Goal: Task Accomplishment & Management: Use online tool/utility

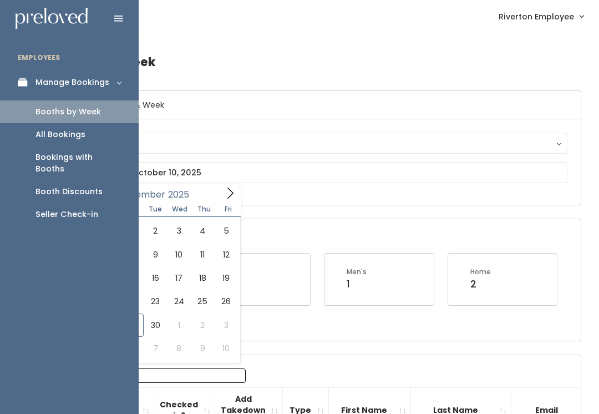
click at [55, 186] on div "Booth Discounts" at bounding box center [69, 192] width 67 height 12
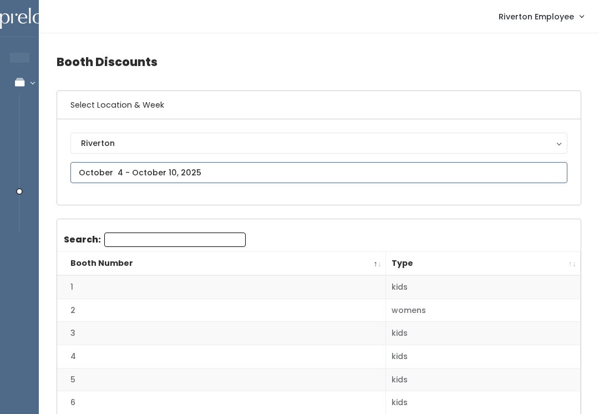
click at [295, 171] on input "text" at bounding box center [318, 172] width 497 height 21
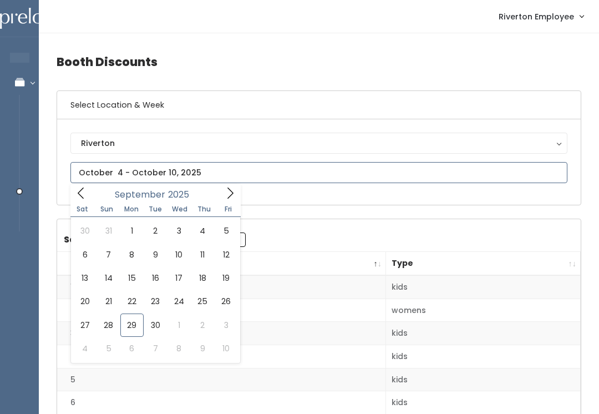
type input "September 27 to October 3"
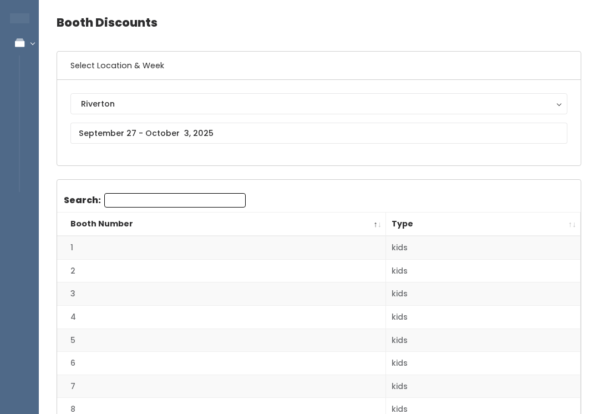
scroll to position [40, 0]
click at [571, 215] on th "Type" at bounding box center [483, 224] width 195 height 24
click at [574, 226] on th "Type" at bounding box center [483, 224] width 195 height 24
click at [575, 224] on th "Type" at bounding box center [483, 224] width 195 height 24
click at [565, 219] on th "Type" at bounding box center [483, 224] width 195 height 24
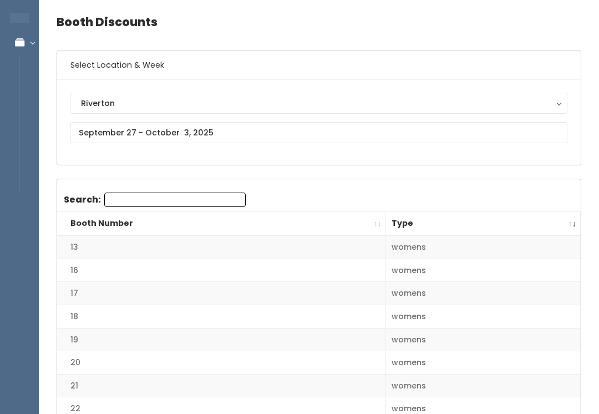
click at [563, 219] on th "Type" at bounding box center [483, 224] width 195 height 24
click at [568, 220] on th "Type" at bounding box center [483, 224] width 195 height 24
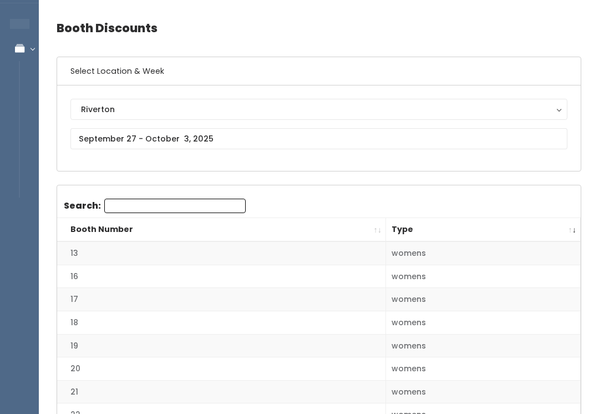
scroll to position [35, 0]
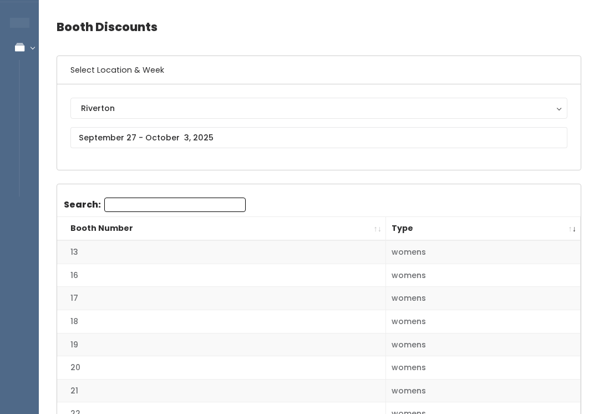
click at [573, 224] on th "Type" at bounding box center [483, 229] width 195 height 24
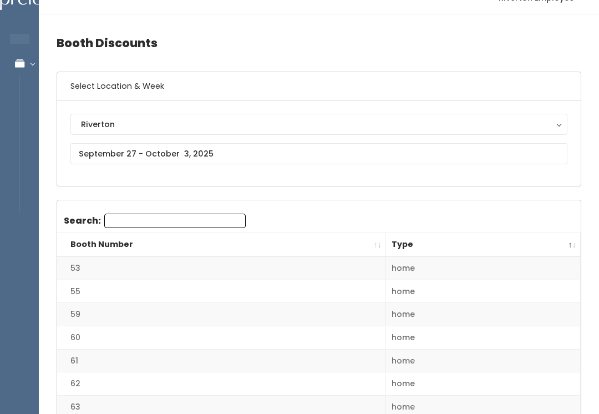
scroll to position [0, 0]
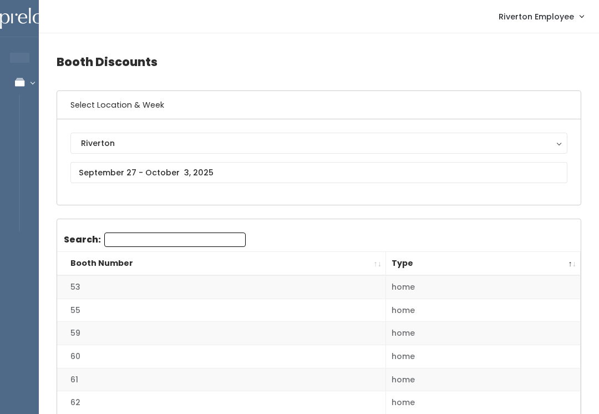
click at [568, 260] on th "Type" at bounding box center [483, 264] width 195 height 24
click at [578, 270] on th "Type" at bounding box center [483, 264] width 195 height 24
click at [565, 260] on th "Type" at bounding box center [483, 264] width 195 height 24
click at [572, 254] on th "Type" at bounding box center [483, 264] width 195 height 24
click at [572, 256] on th "Type" at bounding box center [483, 264] width 195 height 24
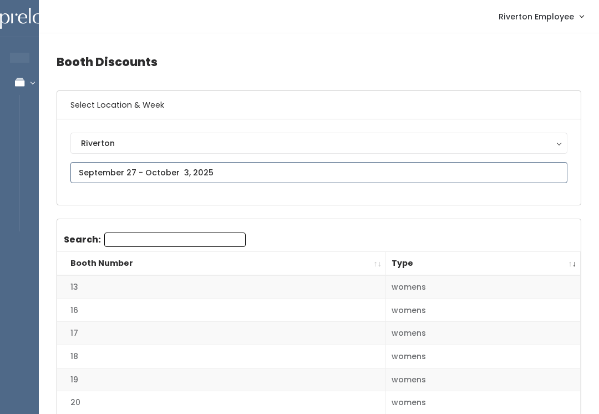
click at [104, 171] on input "text" at bounding box center [318, 172] width 497 height 21
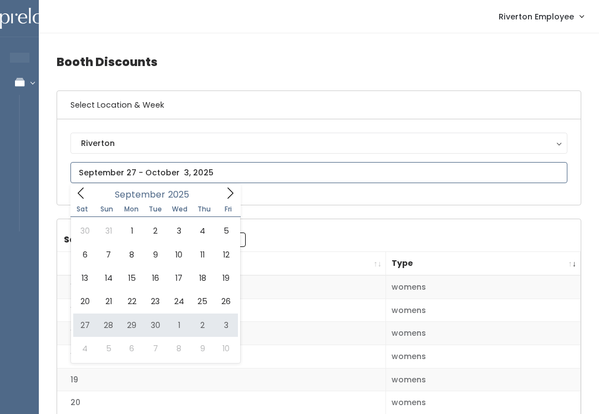
type input "[DATE] to [DATE]"
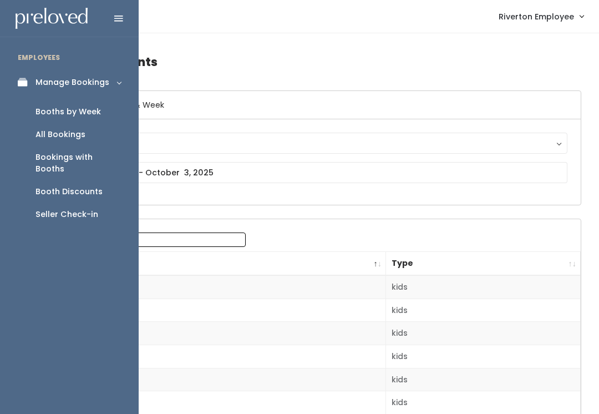
click at [266, 201] on div "Riverton Riverton" at bounding box center [319, 161] width 524 height 85
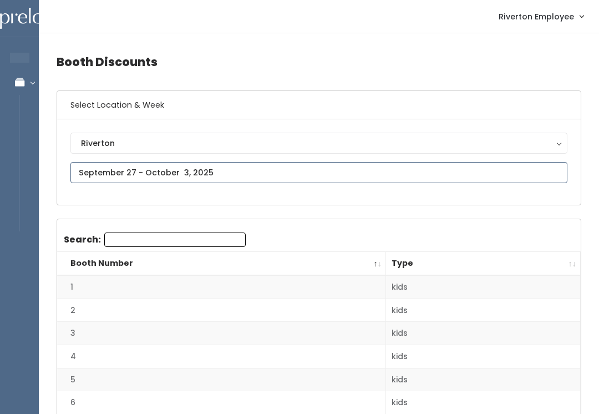
click at [228, 169] on input "text" at bounding box center [318, 172] width 497 height 21
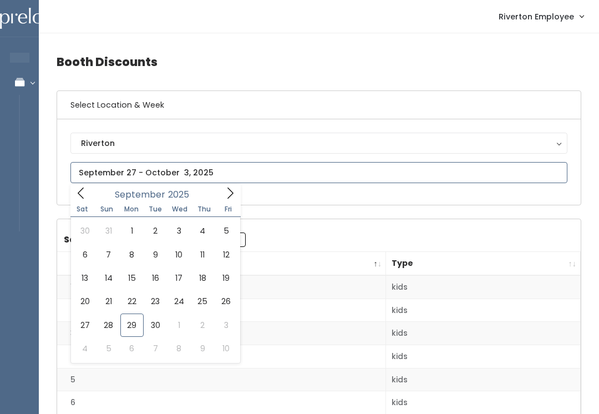
type input "September 20 to September 26"
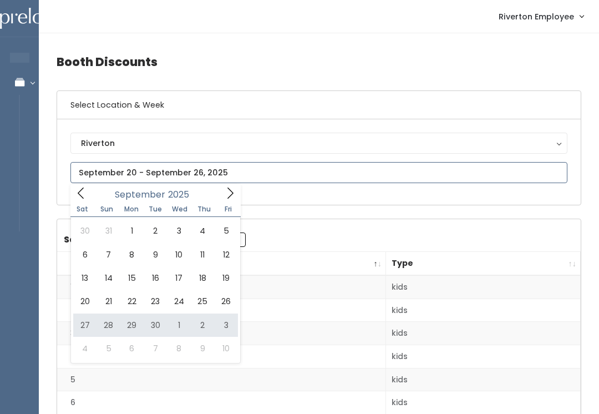
type input "[DATE] to [DATE]"
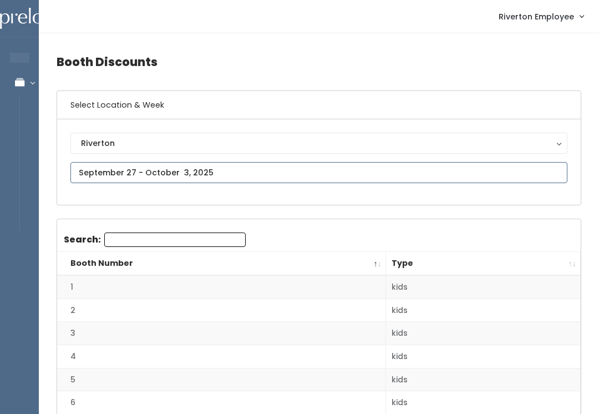
click at [245, 168] on input "text" at bounding box center [318, 172] width 497 height 21
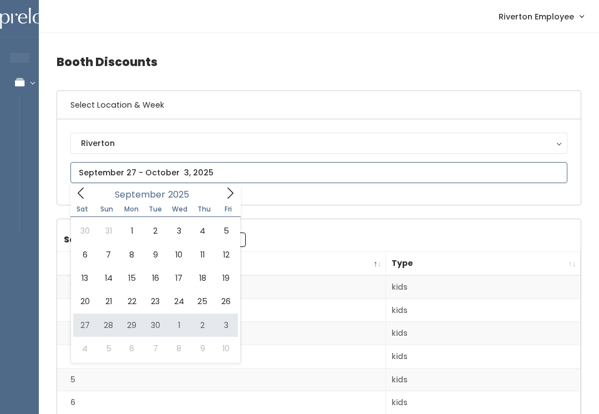
type input "[DATE] to [DATE]"
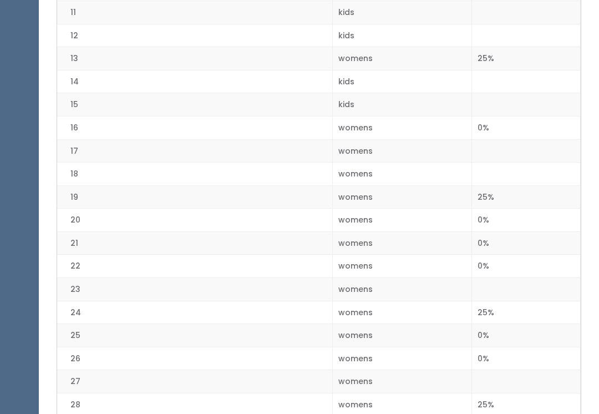
scroll to position [506, 0]
click at [468, 335] on td "womens" at bounding box center [402, 335] width 140 height 23
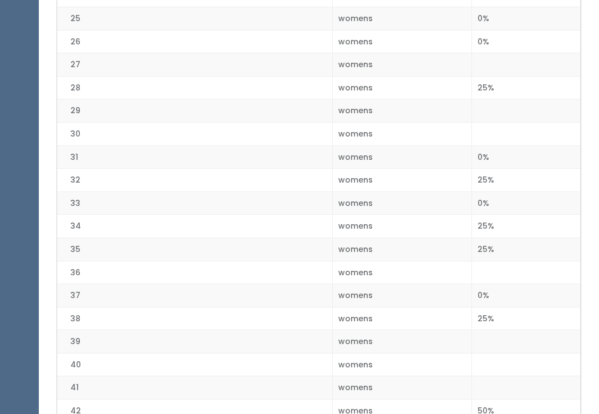
scroll to position [878, 0]
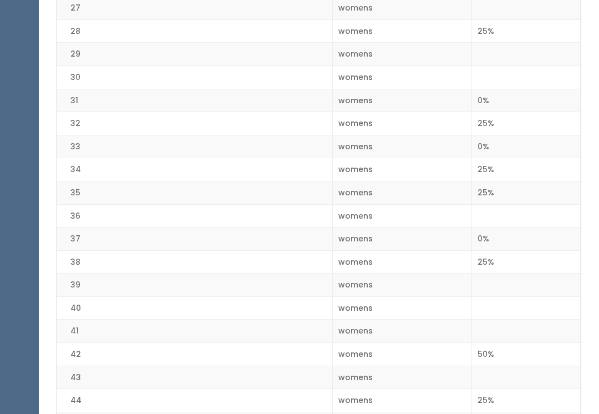
click at [473, 281] on td at bounding box center [526, 285] width 109 height 23
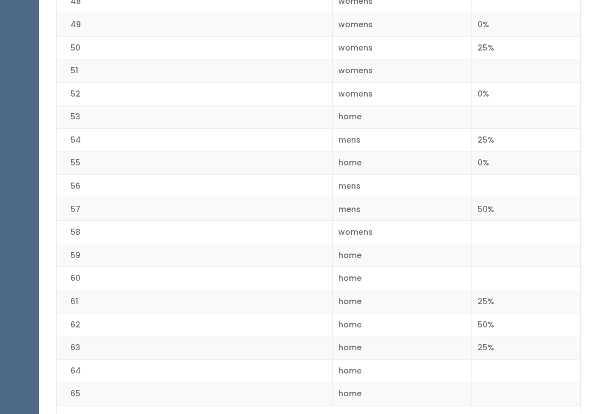
scroll to position [1410, 0]
